Goal: Transaction & Acquisition: Register for event/course

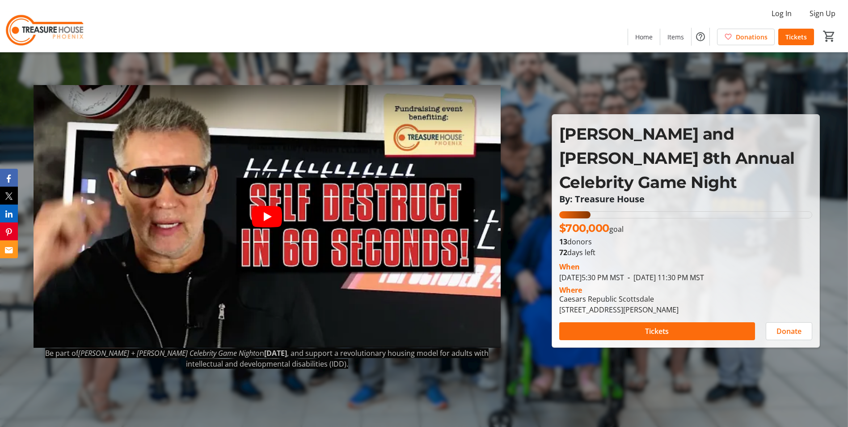
click at [261, 217] on icon "Play video" at bounding box center [267, 216] width 30 height 21
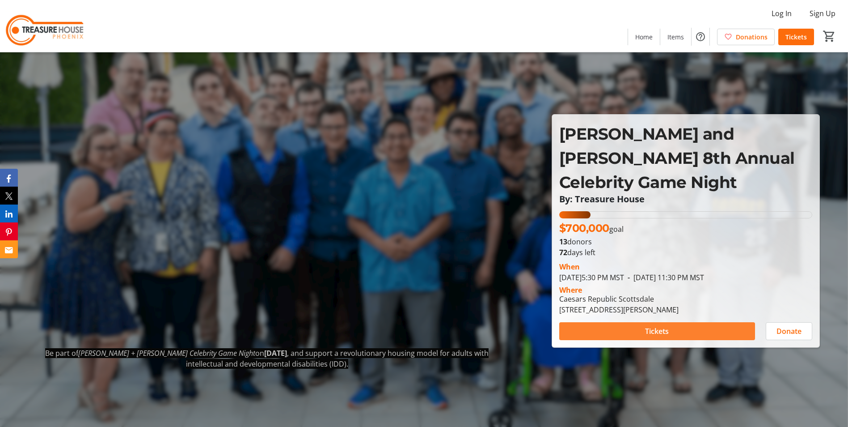
click at [668, 326] on span "Tickets" at bounding box center [657, 331] width 24 height 11
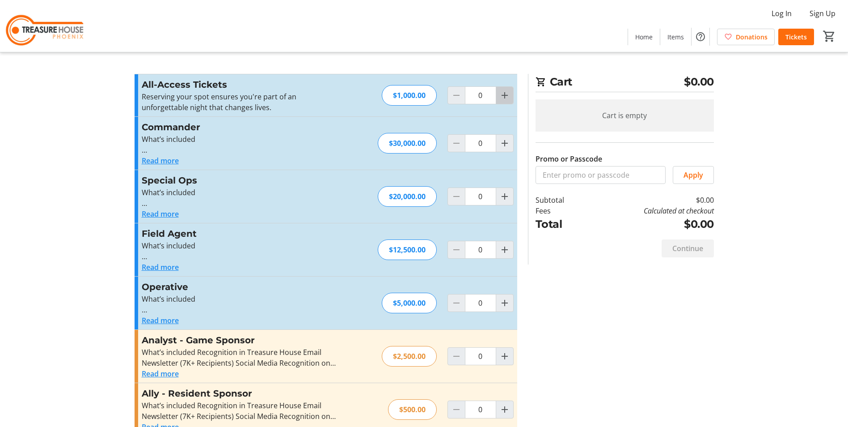
click at [511, 99] on span "Increment by one" at bounding box center [504, 95] width 17 height 17
type input "2"
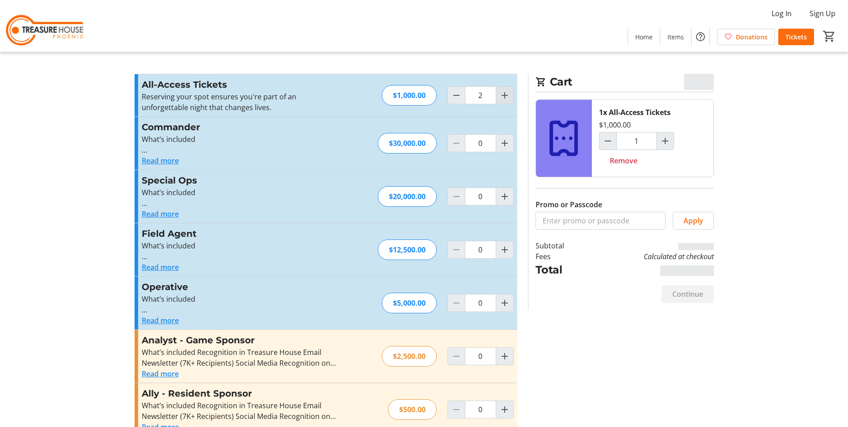
type input "2"
click at [511, 99] on span "Increment by one" at bounding box center [504, 95] width 17 height 17
type input "3"
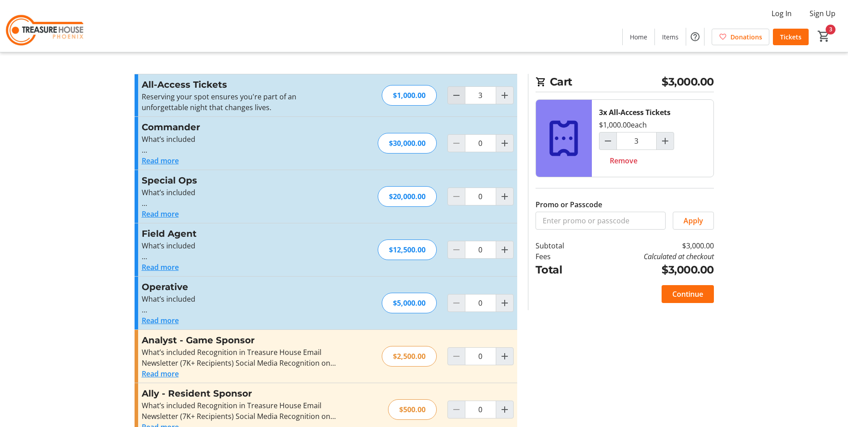
click at [450, 96] on span "Decrement by one" at bounding box center [456, 95] width 17 height 17
type input "2"
click at [450, 96] on span "Decrement by one" at bounding box center [456, 95] width 17 height 17
type input "1"
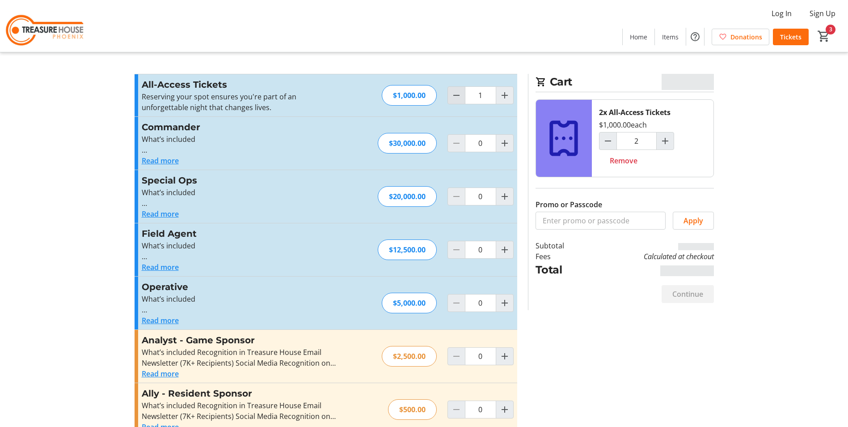
type input "1"
click at [450, 96] on span "Decrement by one" at bounding box center [456, 95] width 17 height 17
type input "0"
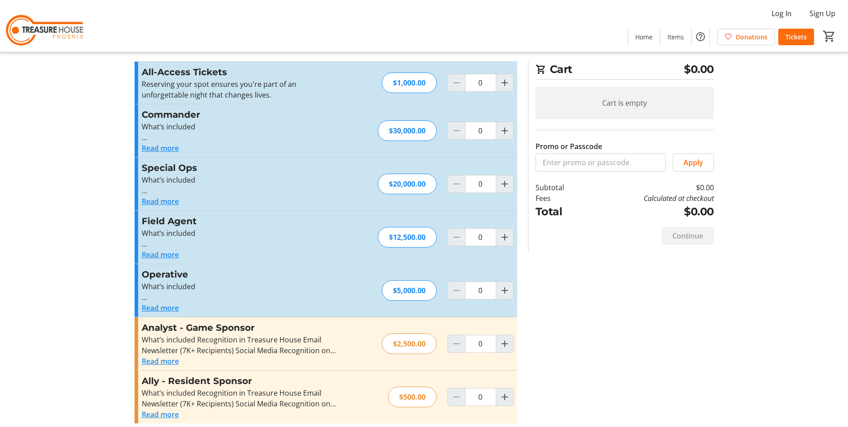
scroll to position [20, 0]
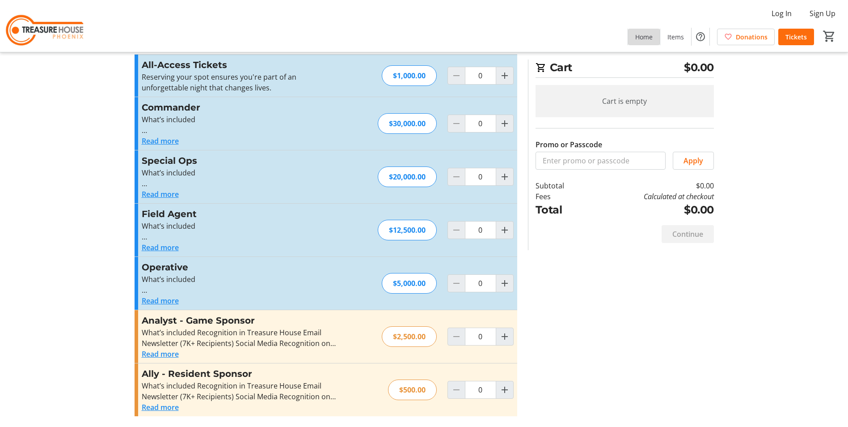
click at [645, 38] on span "Home" at bounding box center [644, 36] width 17 height 9
